Goal: Task Accomplishment & Management: Use online tool/utility

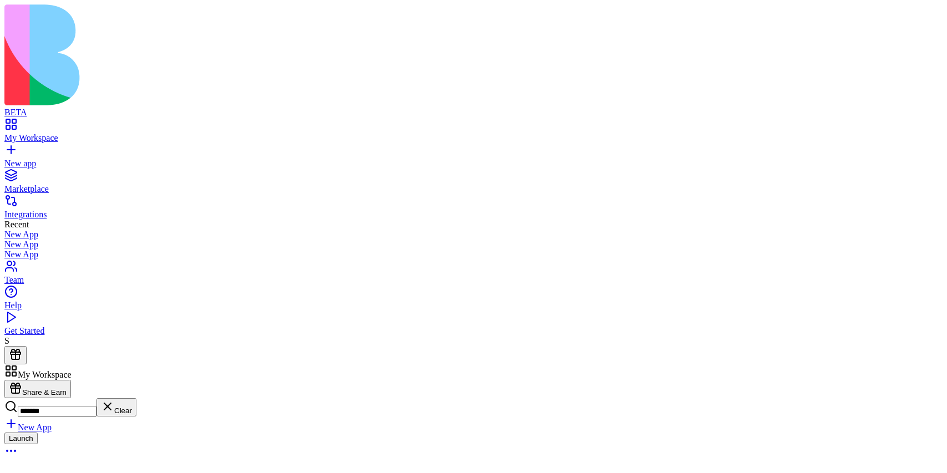
scroll to position [658, 0]
type input "*******"
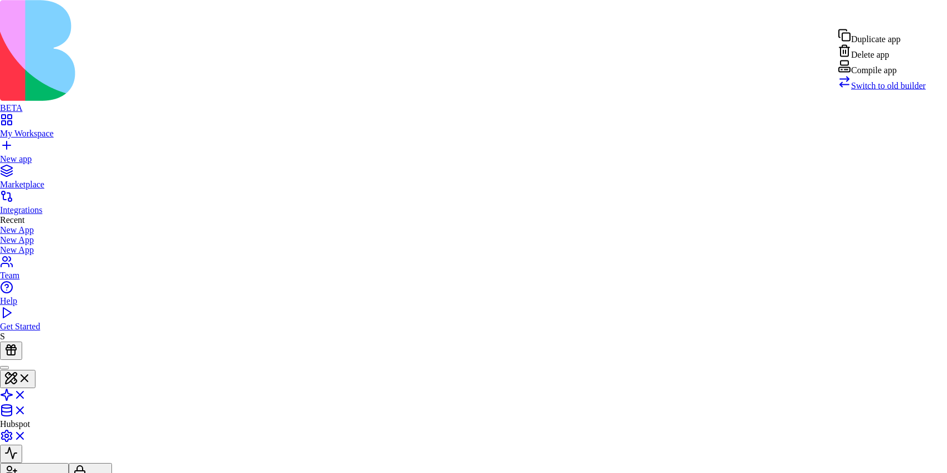
click at [879, 90] on span "Switch to old builder" at bounding box center [888, 85] width 75 height 9
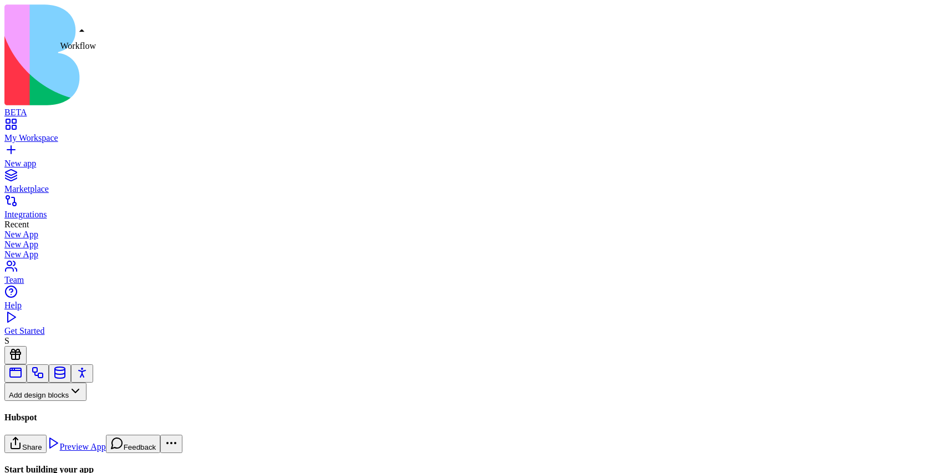
click at [44, 373] on link at bounding box center [37, 377] width 13 height 8
click at [60, 401] on button "Workflows" at bounding box center [32, 410] width 56 height 18
click at [63, 318] on div "Triggers" at bounding box center [58, 316] width 53 height 16
click at [85, 456] on div "HubspotTrigger" at bounding box center [73, 461] width 139 height 10
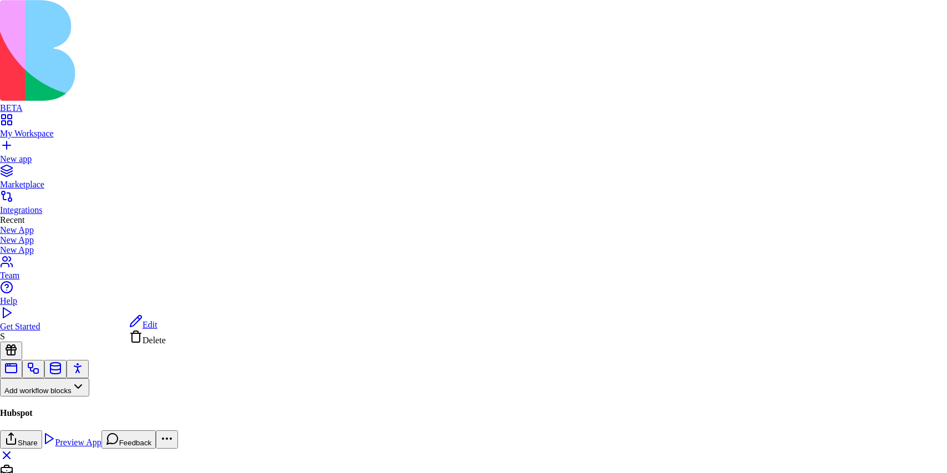
click at [155, 325] on span "Edit" at bounding box center [149, 324] width 15 height 9
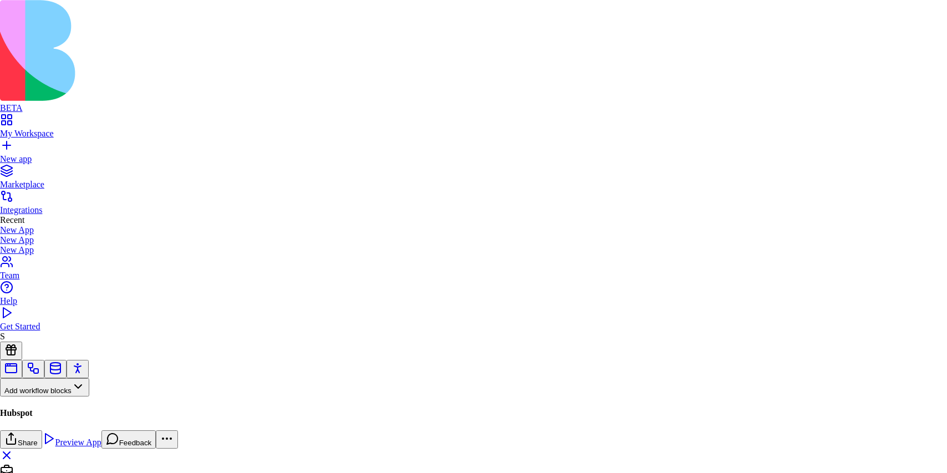
scroll to position [80, 68]
type textarea "**********"
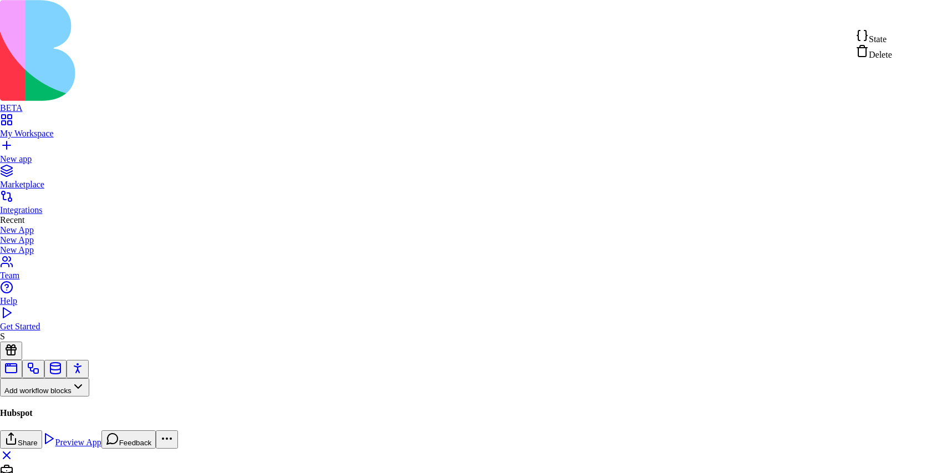
click at [883, 42] on span "State" at bounding box center [878, 38] width 18 height 9
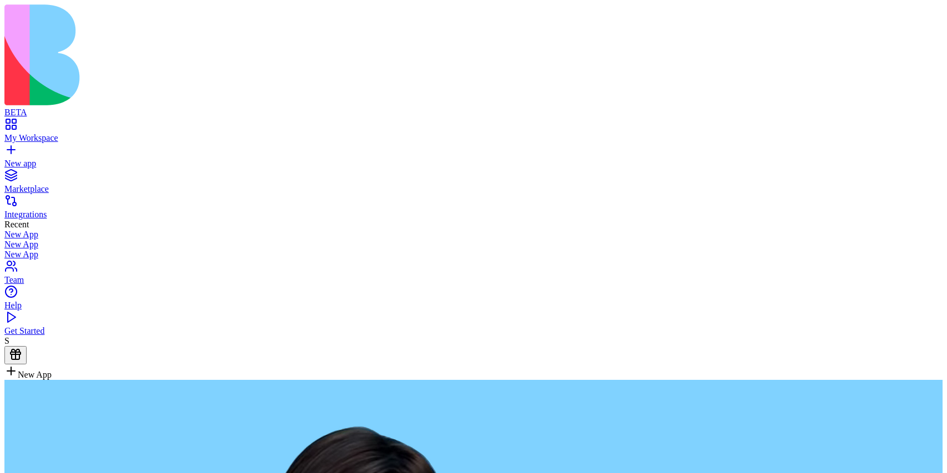
type textarea "*"
type textarea "**********"
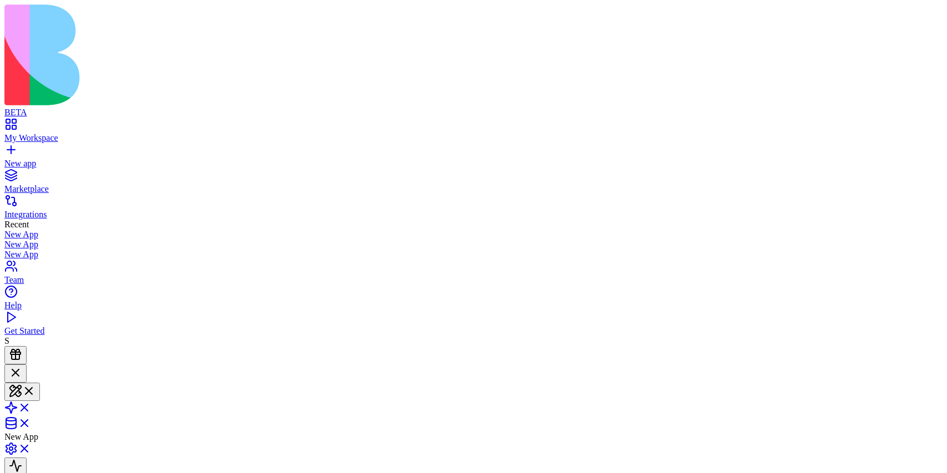
scroll to position [196, 0]
click at [31, 406] on span at bounding box center [31, 410] width 0 height 9
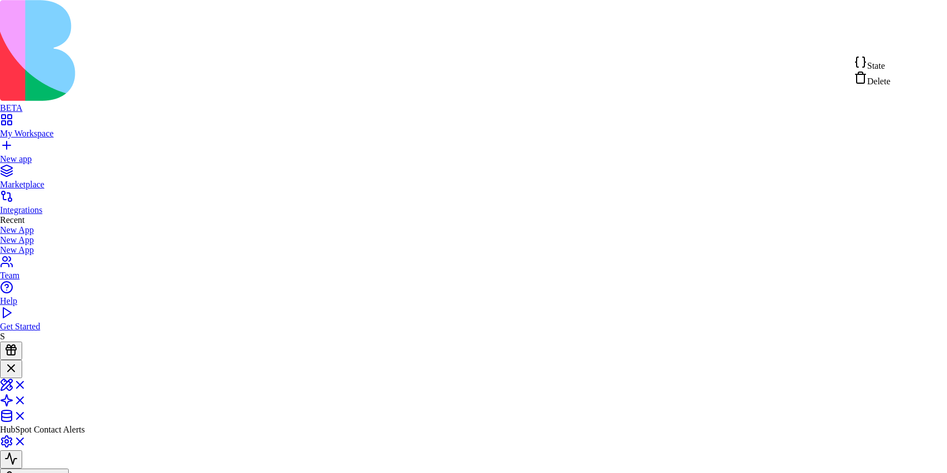
click at [883, 67] on span "State" at bounding box center [876, 65] width 18 height 9
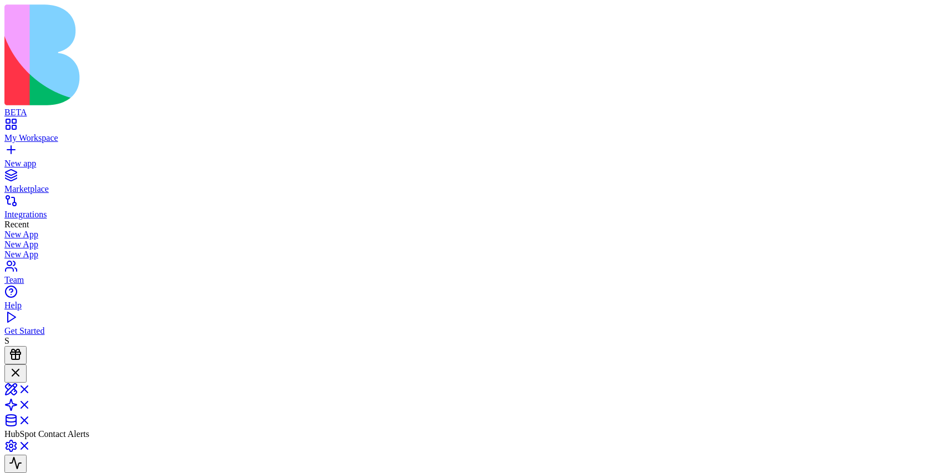
scroll to position [0, 0]
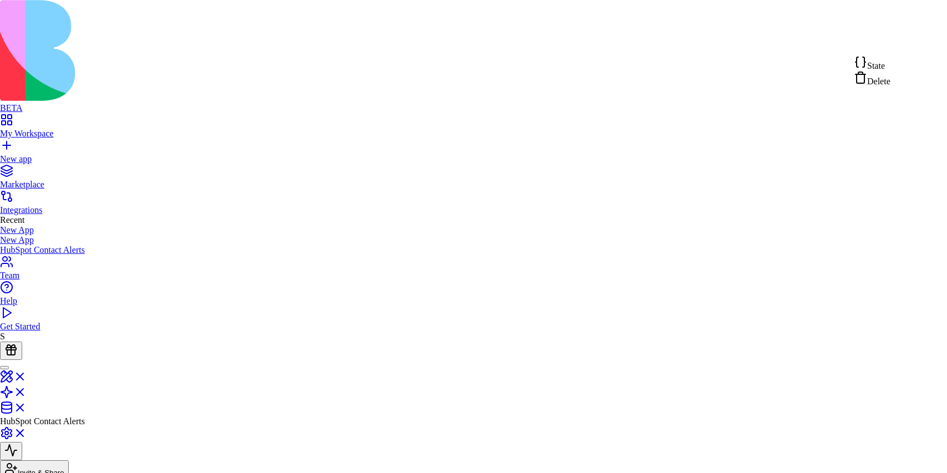
click at [890, 61] on div "State" at bounding box center [872, 63] width 37 height 16
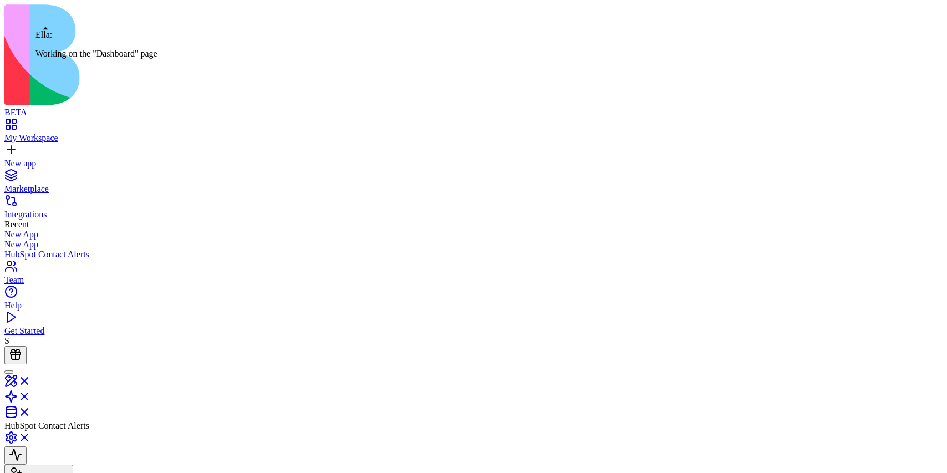
click at [9, 372] on div at bounding box center [9, 372] width 0 height 0
drag, startPoint x: 48, startPoint y: 201, endPoint x: 124, endPoint y: 219, distance: 78.0
copy span "create an app that whenever a new contact is created in my hubspot it will send…"
click at [16, 149] on link "New app" at bounding box center [473, 159] width 938 height 20
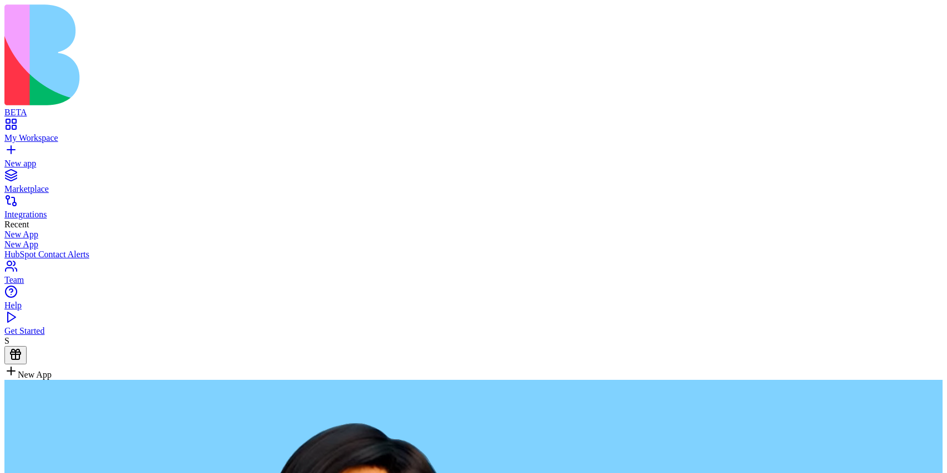
type textarea "**********"
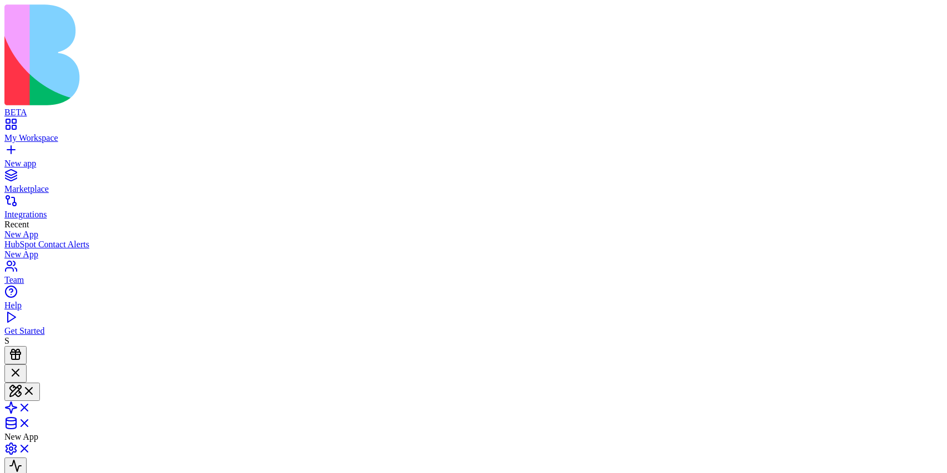
scroll to position [196, 0]
click at [31, 406] on link at bounding box center [17, 410] width 27 height 9
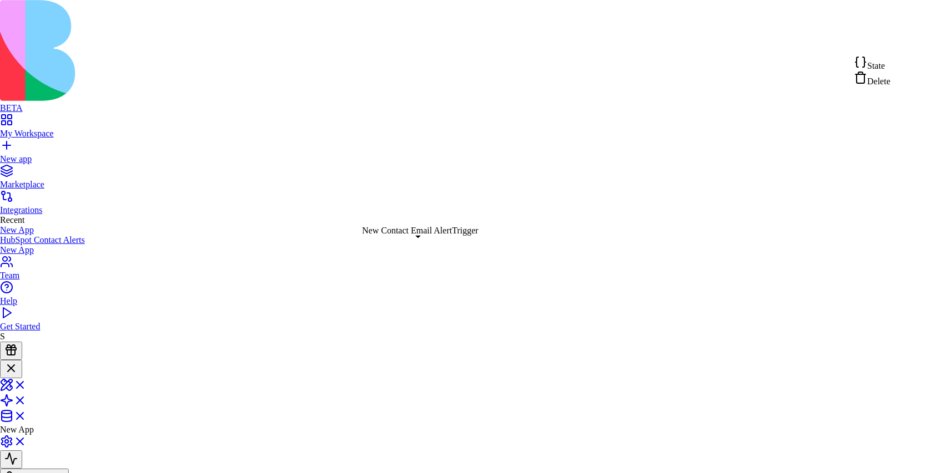
click at [882, 63] on span "State" at bounding box center [876, 65] width 18 height 9
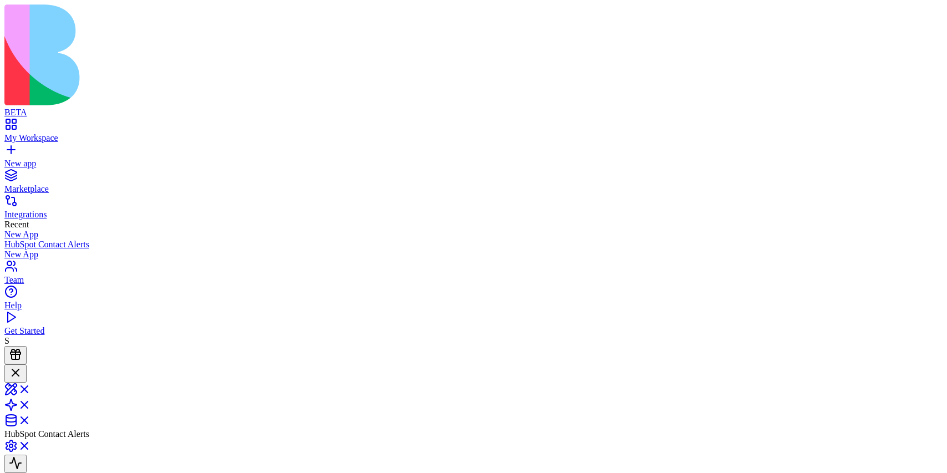
scroll to position [434, 0]
click at [48, 159] on div "New app" at bounding box center [473, 164] width 938 height 10
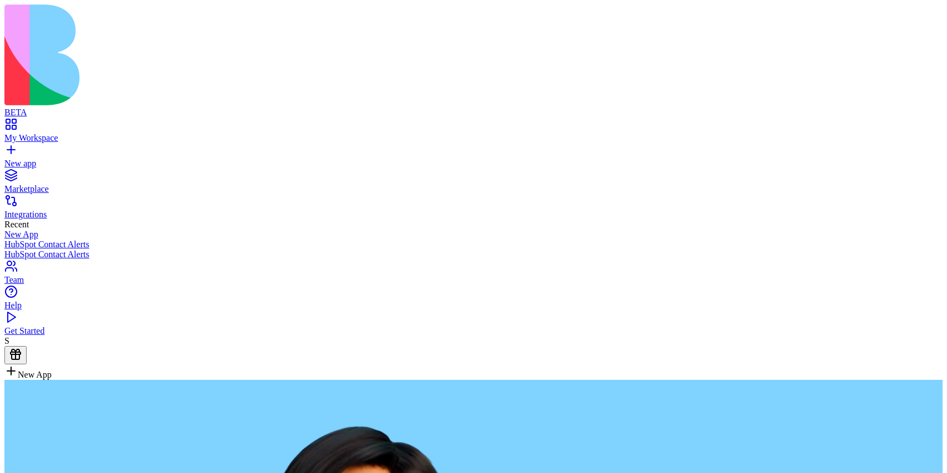
type textarea "**********"
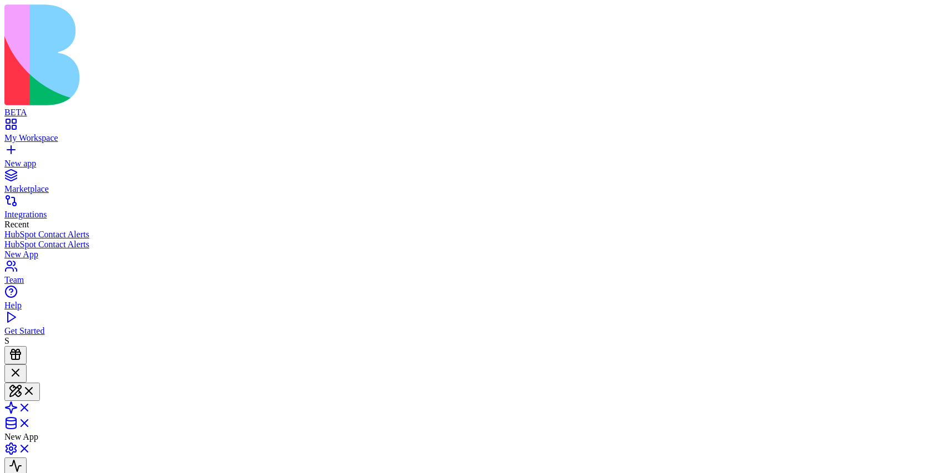
scroll to position [196, 0]
click at [31, 406] on span at bounding box center [31, 410] width 0 height 9
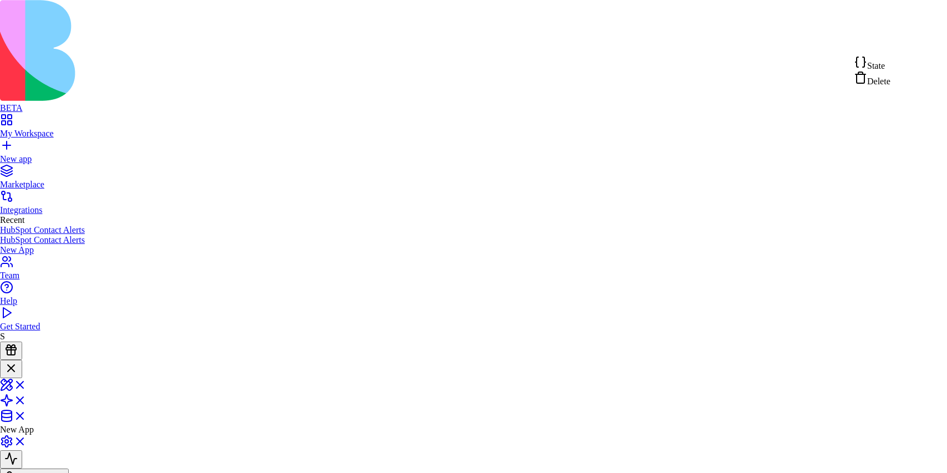
click at [885, 62] on span "State" at bounding box center [876, 65] width 18 height 9
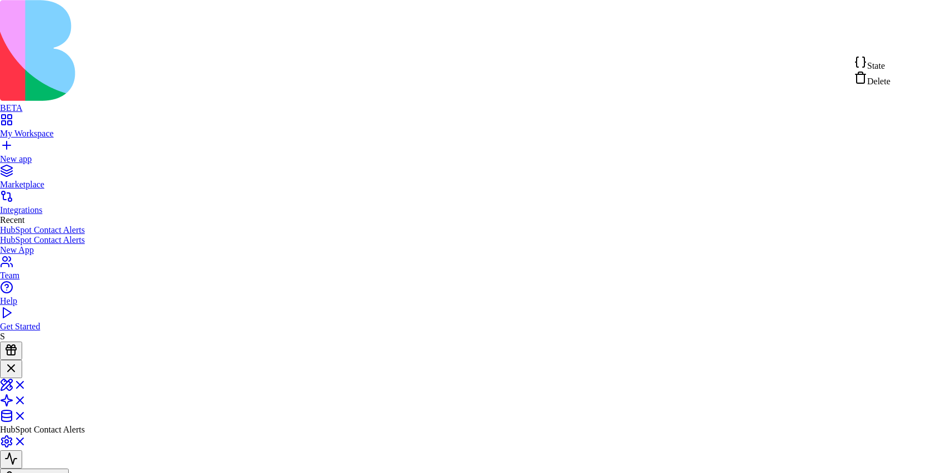
click at [882, 67] on span "State" at bounding box center [876, 65] width 18 height 9
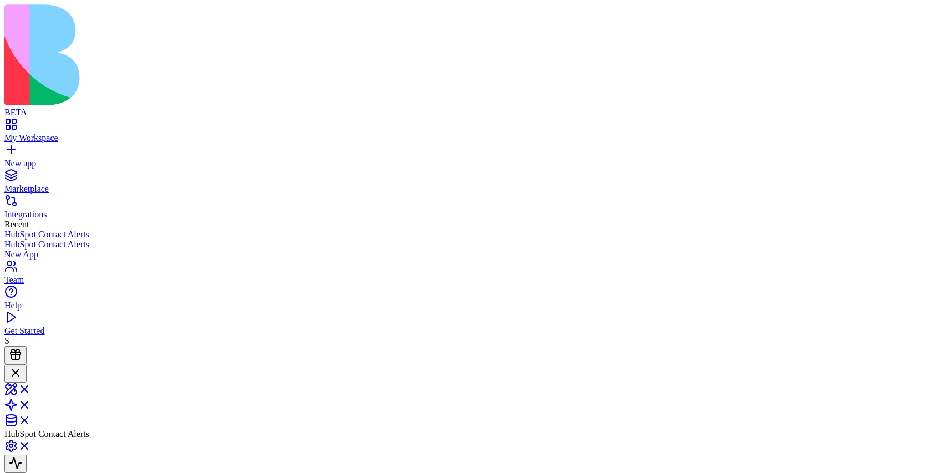
scroll to position [374, 0]
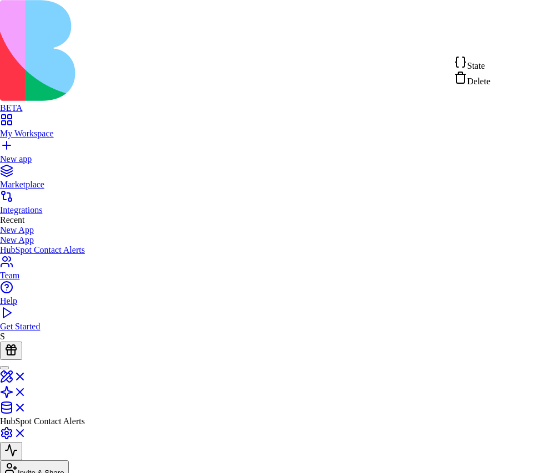
click at [490, 64] on div "State" at bounding box center [472, 63] width 37 height 16
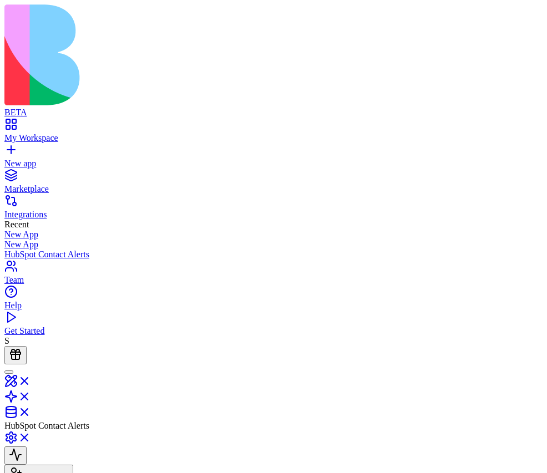
click at [63, 159] on div "New app" at bounding box center [273, 164] width 538 height 10
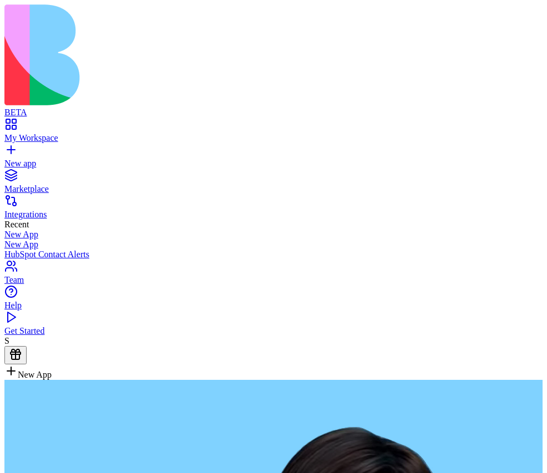
type textarea "**********"
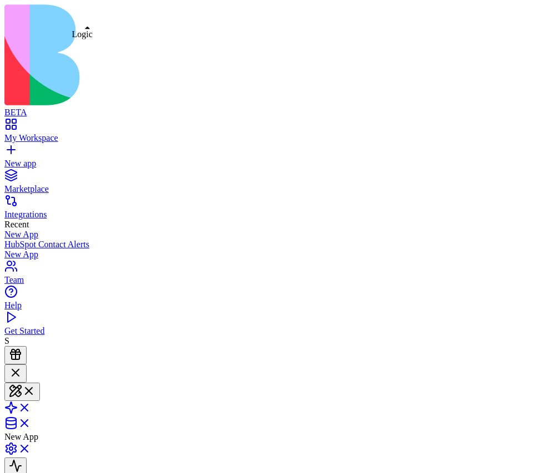
click at [31, 406] on link at bounding box center [17, 410] width 27 height 9
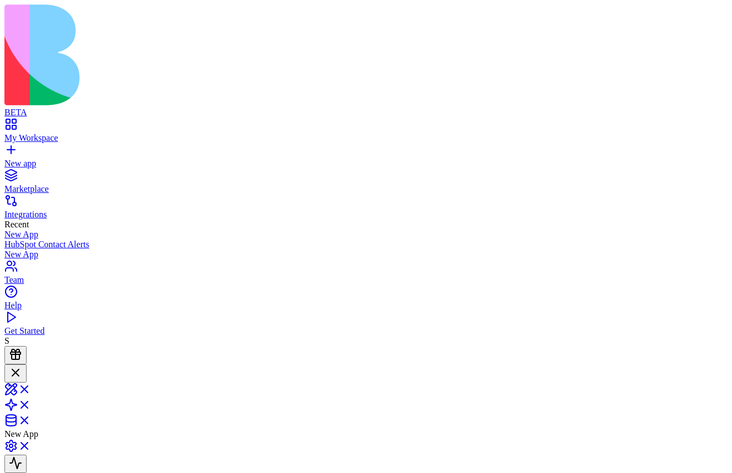
scroll to position [68, 0]
